Goal: Share content

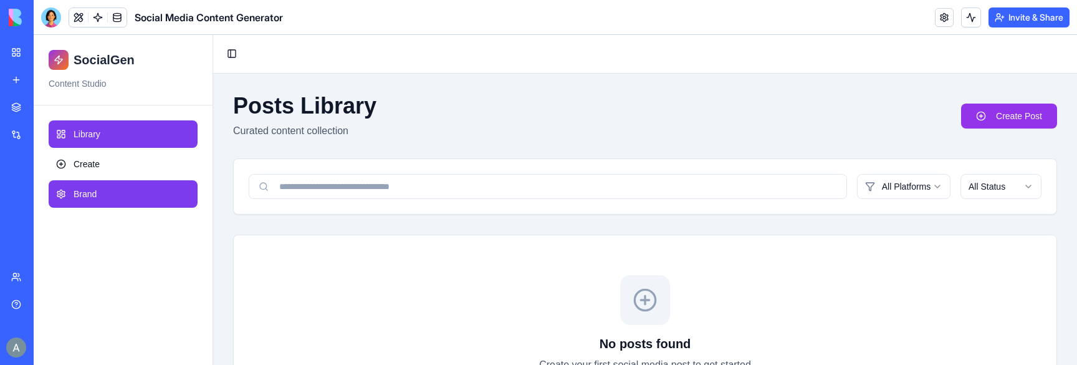
click at [95, 180] on link "Brand" at bounding box center [123, 193] width 149 height 27
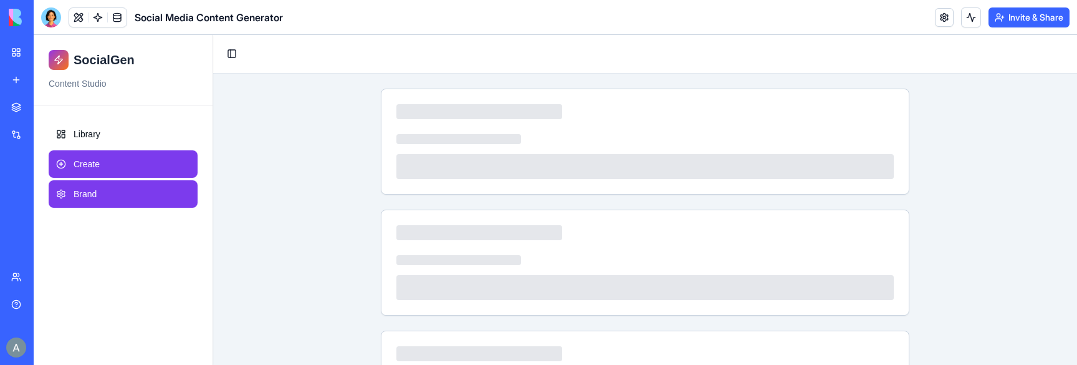
click at [132, 153] on link "Create" at bounding box center [123, 163] width 149 height 27
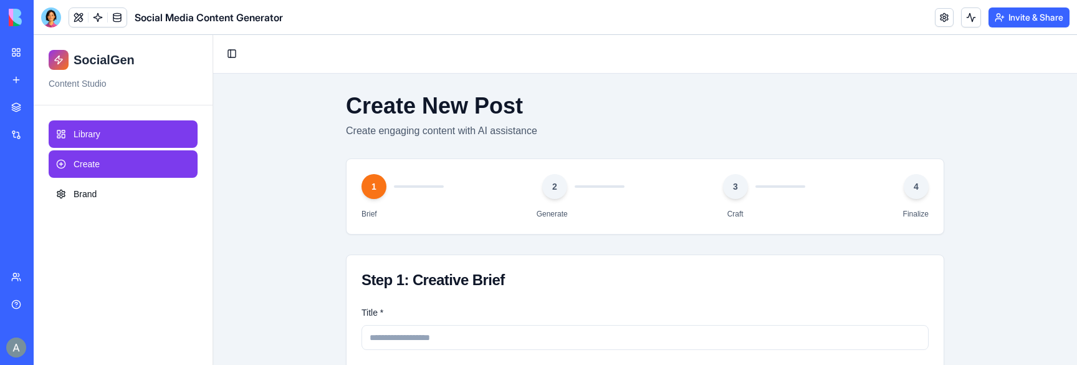
click at [135, 138] on link "Library" at bounding box center [123, 133] width 149 height 27
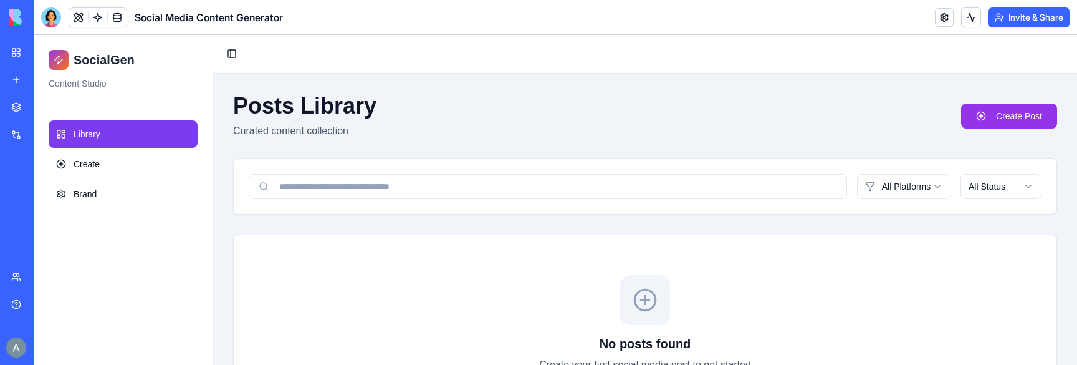
click at [1025, 102] on div "Posts Library Curated content collection Create Post" at bounding box center [645, 115] width 824 height 45
click at [1025, 110] on link "Create Post" at bounding box center [1009, 115] width 96 height 25
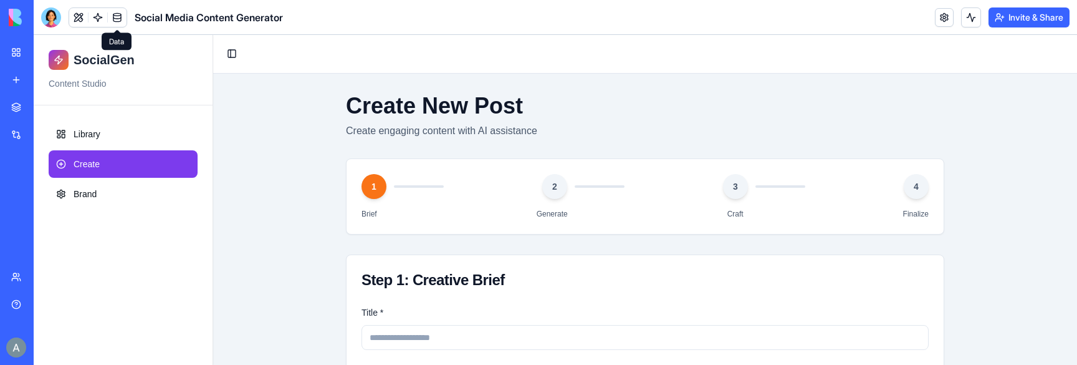
click at [120, 17] on link at bounding box center [117, 17] width 19 height 19
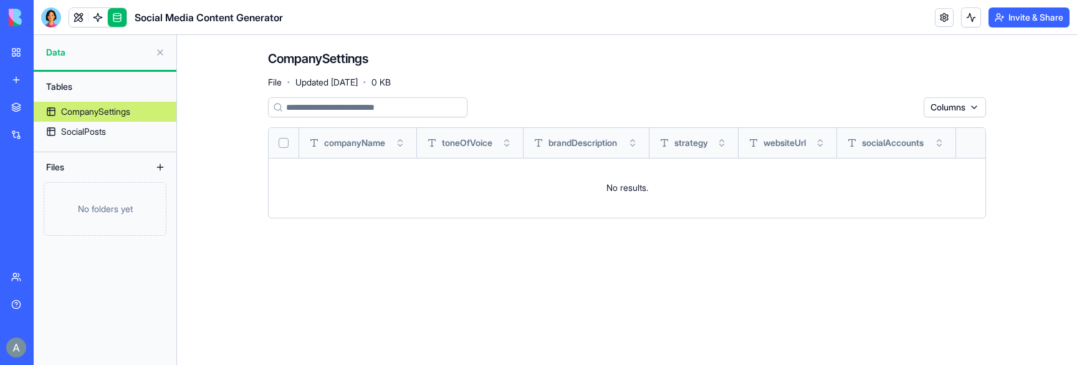
click at [92, 33] on header "Social Media Content Generator Invite & Share" at bounding box center [555, 17] width 1043 height 35
click at [80, 21] on link at bounding box center [78, 17] width 19 height 19
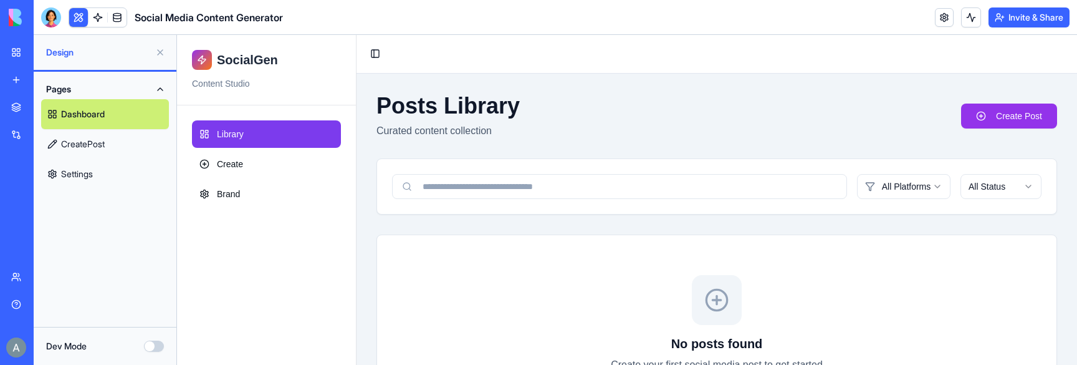
click at [1019, 30] on header "Social Media Content Generator Invite & Share" at bounding box center [555, 17] width 1043 height 35
click at [1019, 25] on button "Invite & Share" at bounding box center [1028, 17] width 81 height 20
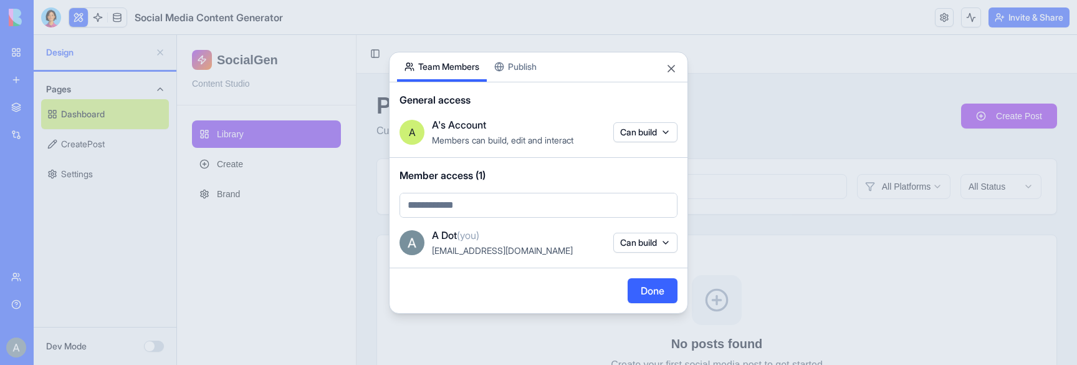
click at [537, 69] on div "Share App Team Members Publish General access A A's Account Members can build, …" at bounding box center [538, 183] width 299 height 262
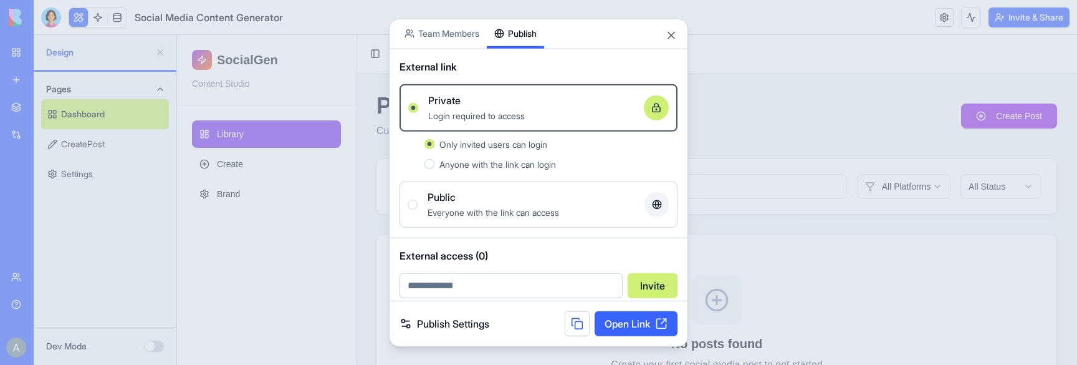
click at [460, 34] on body "BETA My Workspace New app Marketplace Integrations Recent M&A Deal Tracker Deal…" at bounding box center [538, 182] width 1077 height 365
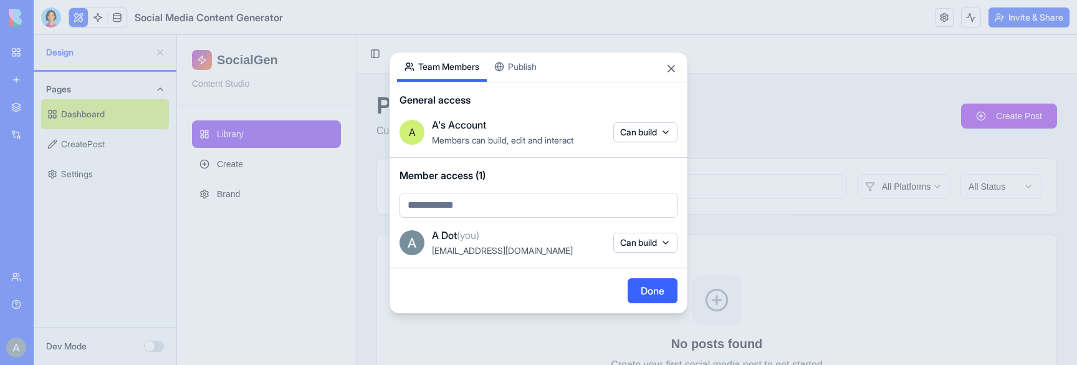
click at [516, 70] on div "Share App Team Members Publish General access A A's Account Members can build, …" at bounding box center [538, 183] width 299 height 262
